Goal: Transaction & Acquisition: Purchase product/service

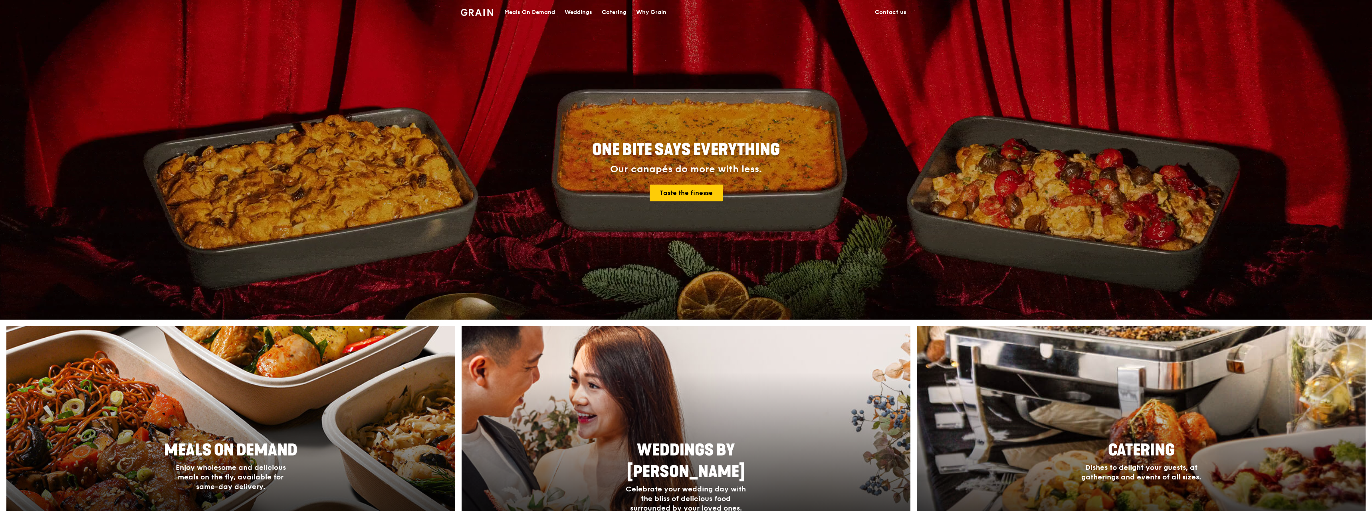
click at [544, 12] on div "Meals On Demand" at bounding box center [529, 12] width 51 height 24
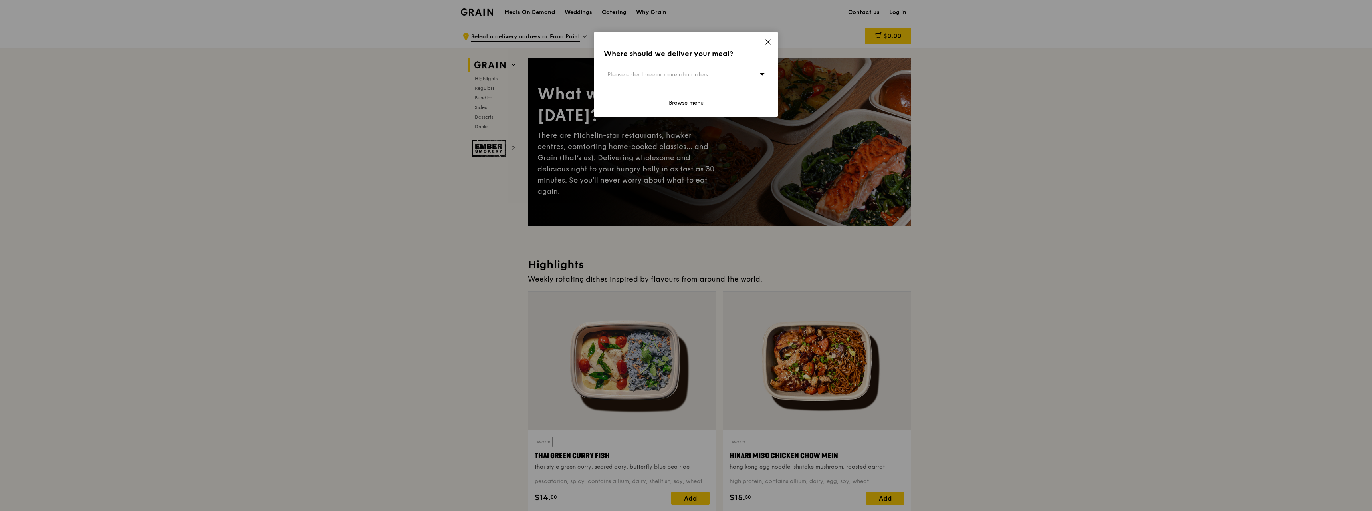
click at [775, 36] on div "Where should we deliver your meal? Please enter three or more characters Browse…" at bounding box center [686, 74] width 184 height 85
click at [767, 45] on icon at bounding box center [767, 41] width 7 height 7
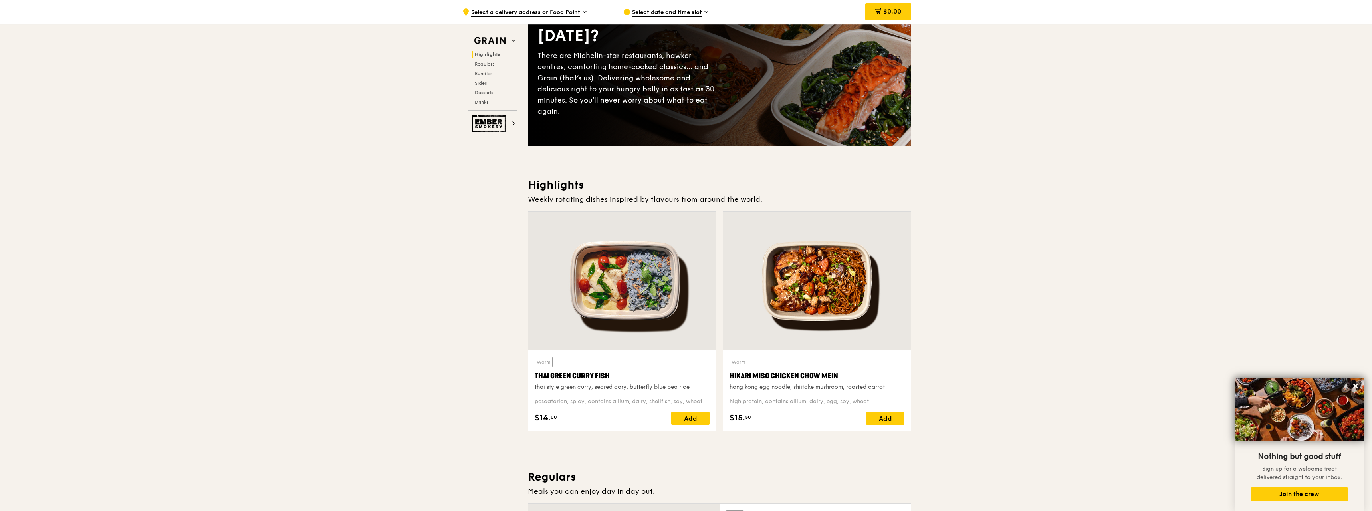
scroll to position [160, 0]
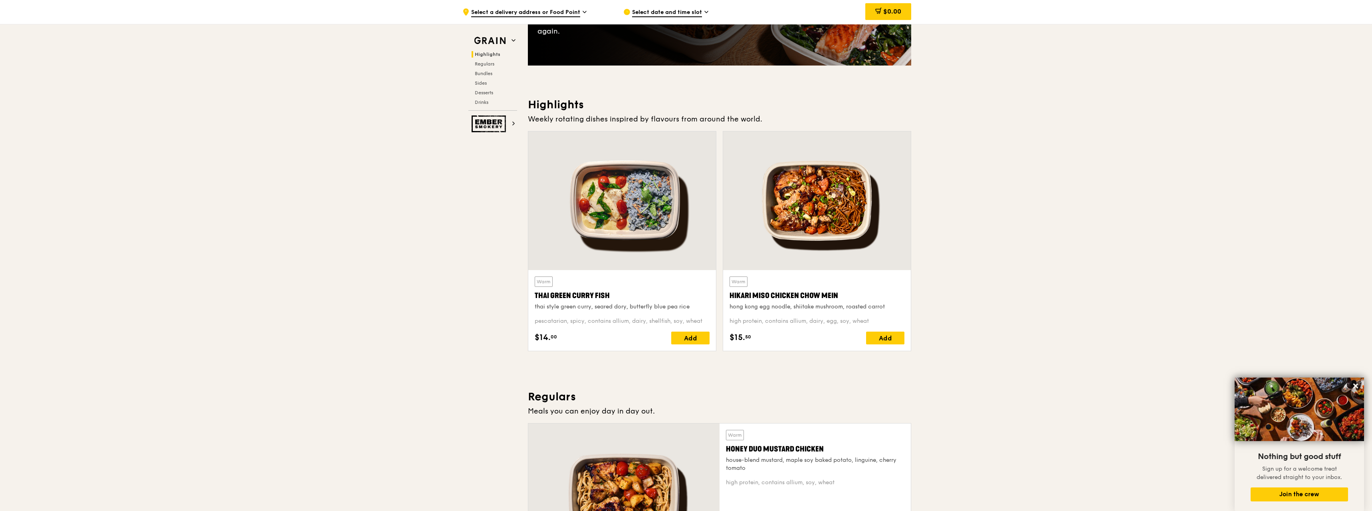
click at [614, 487] on div at bounding box center [623, 493] width 191 height 141
click at [874, 217] on div at bounding box center [817, 200] width 188 height 139
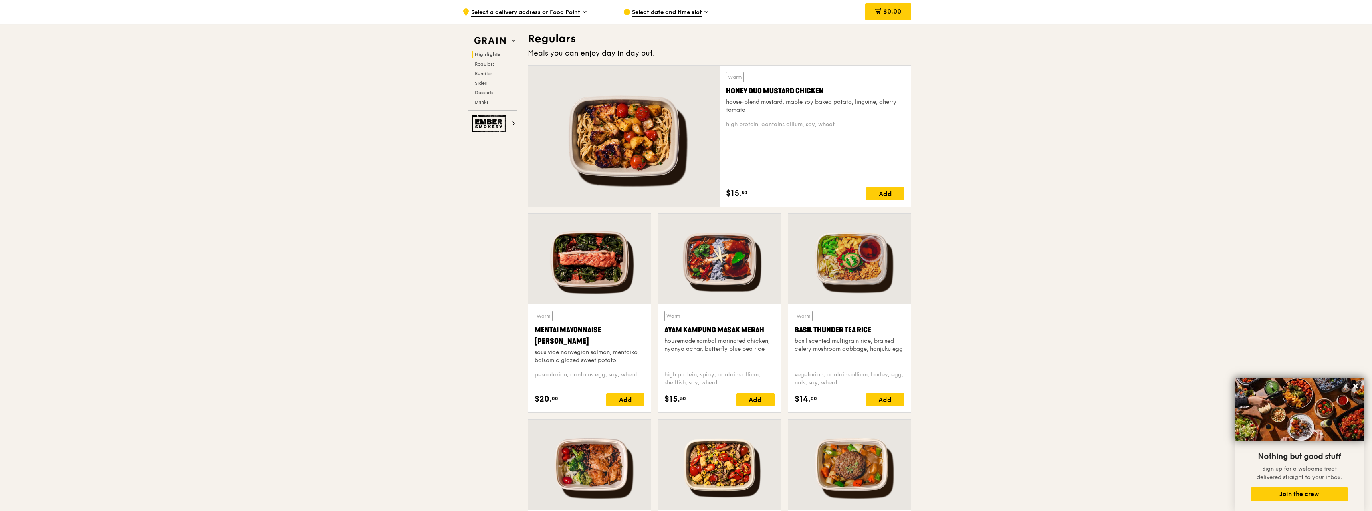
scroll to position [559, 0]
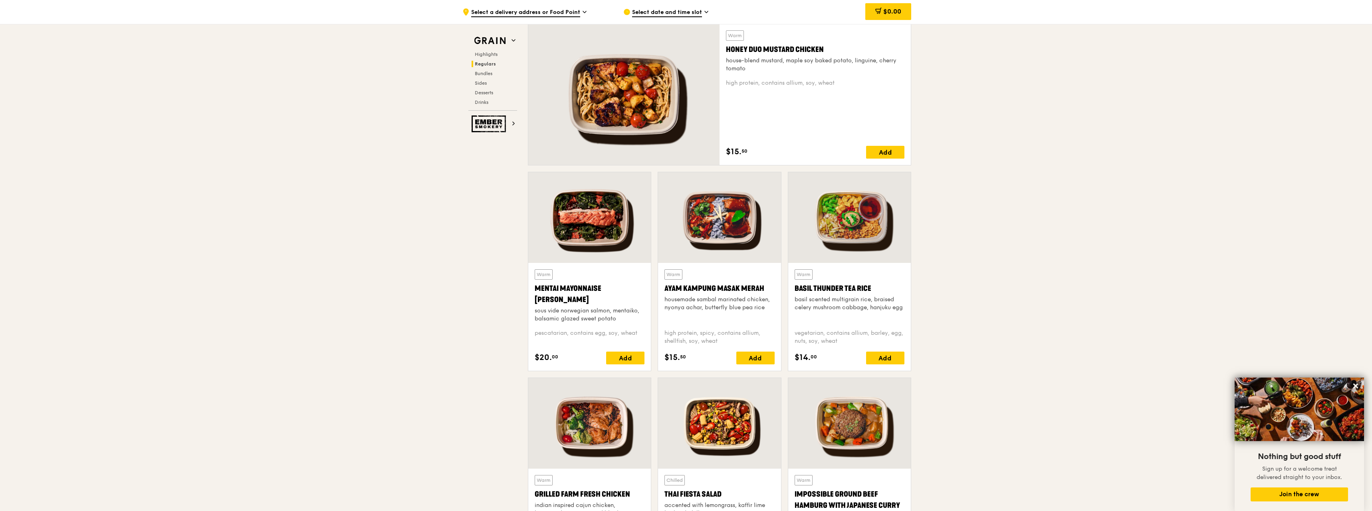
click at [713, 249] on div at bounding box center [719, 217] width 123 height 91
click at [901, 243] on div at bounding box center [849, 217] width 123 height 91
click at [646, 103] on div at bounding box center [623, 94] width 191 height 141
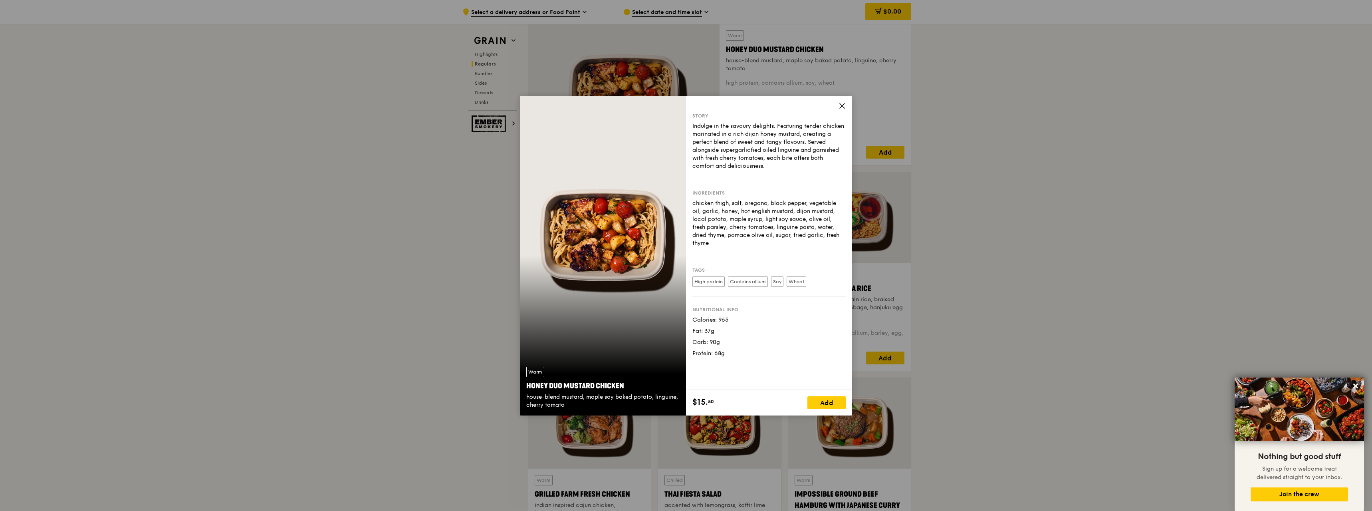
drag, startPoint x: 713, startPoint y: 336, endPoint x: 725, endPoint y: 336, distance: 11.6
click at [725, 338] on div "Carb: 90g" at bounding box center [768, 342] width 153 height 8
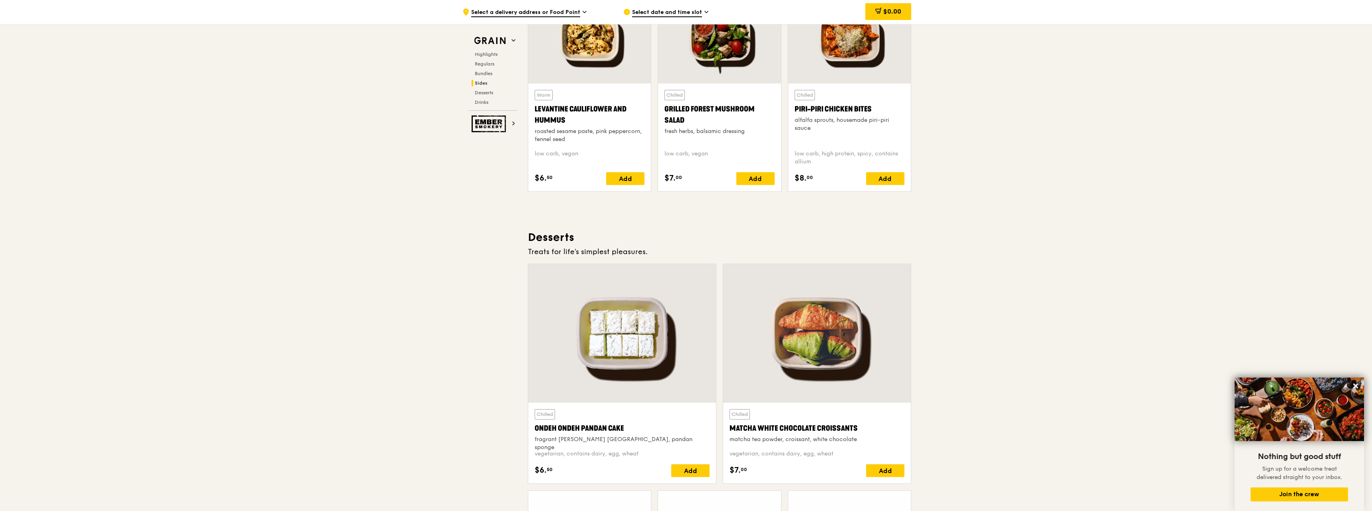
scroll to position [2196, 0]
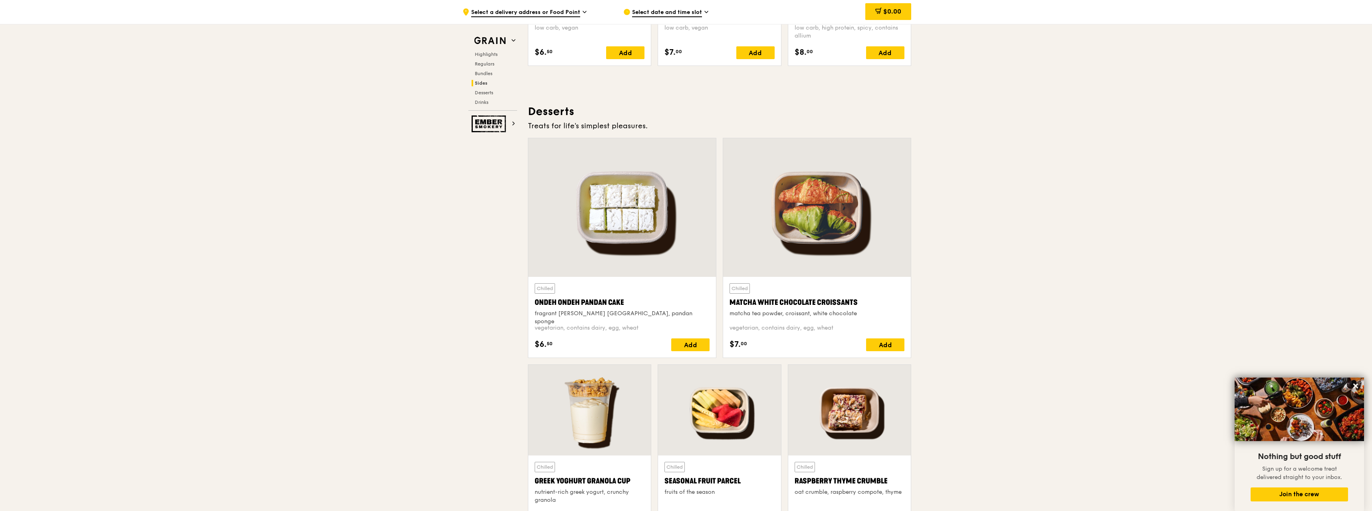
click at [840, 205] on div at bounding box center [817, 207] width 188 height 139
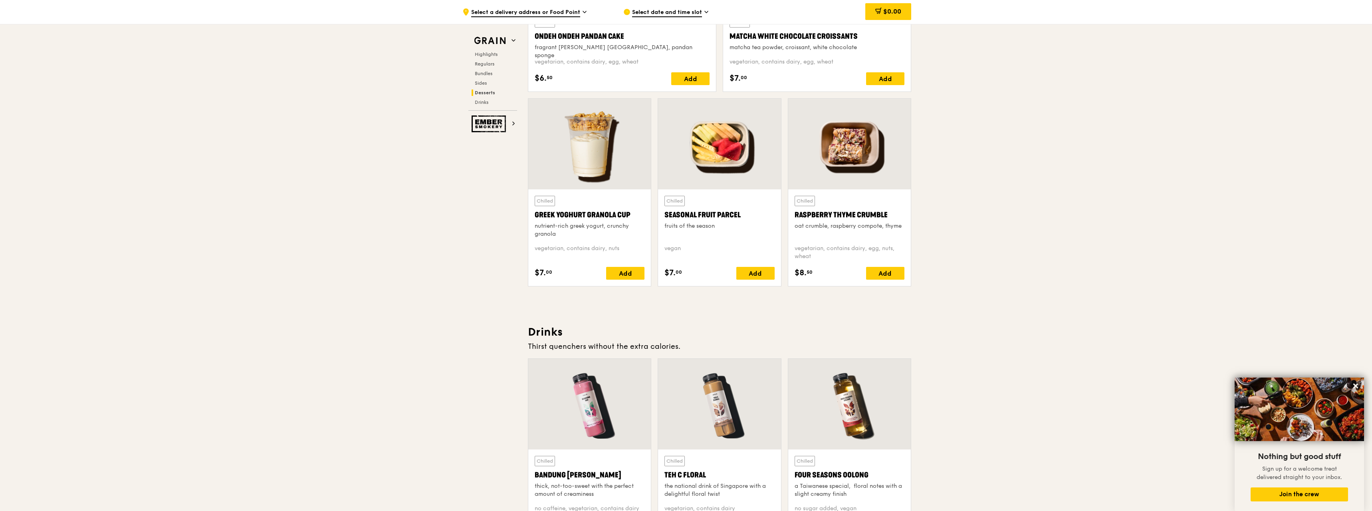
scroll to position [2475, 0]
